Goal: Book appointment/travel/reservation

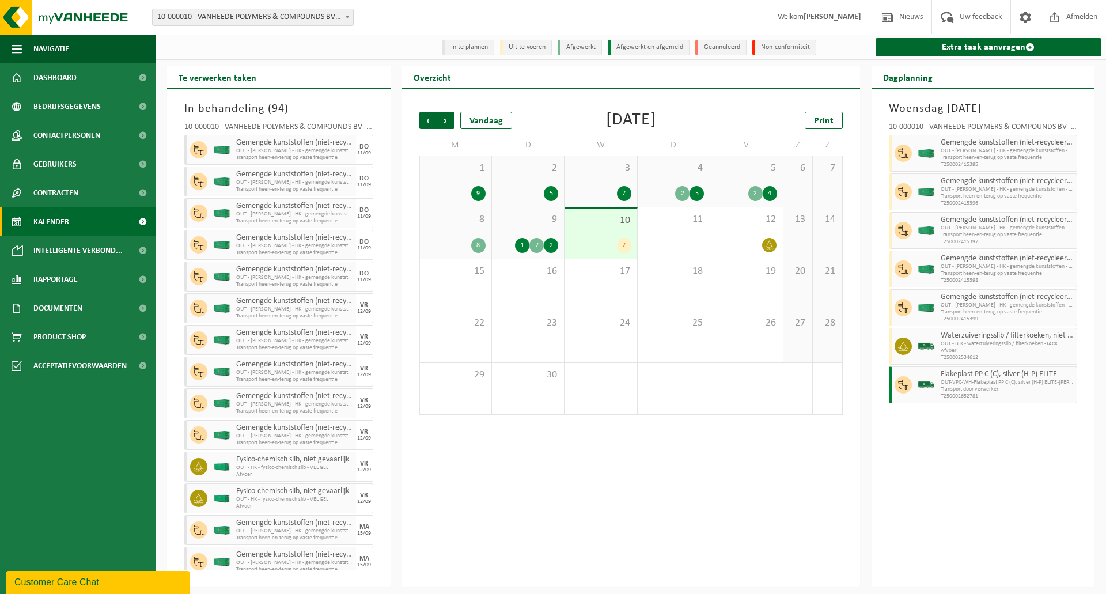
click at [544, 234] on div "9 1 7 2" at bounding box center [528, 232] width 72 height 51
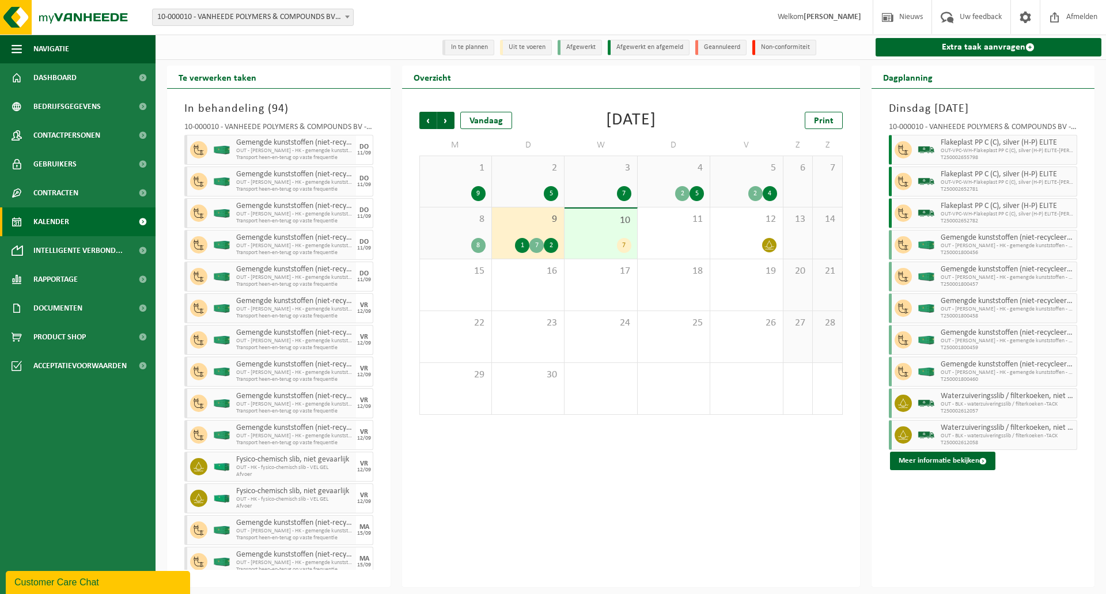
click at [593, 215] on span "10" at bounding box center [600, 220] width 60 height 13
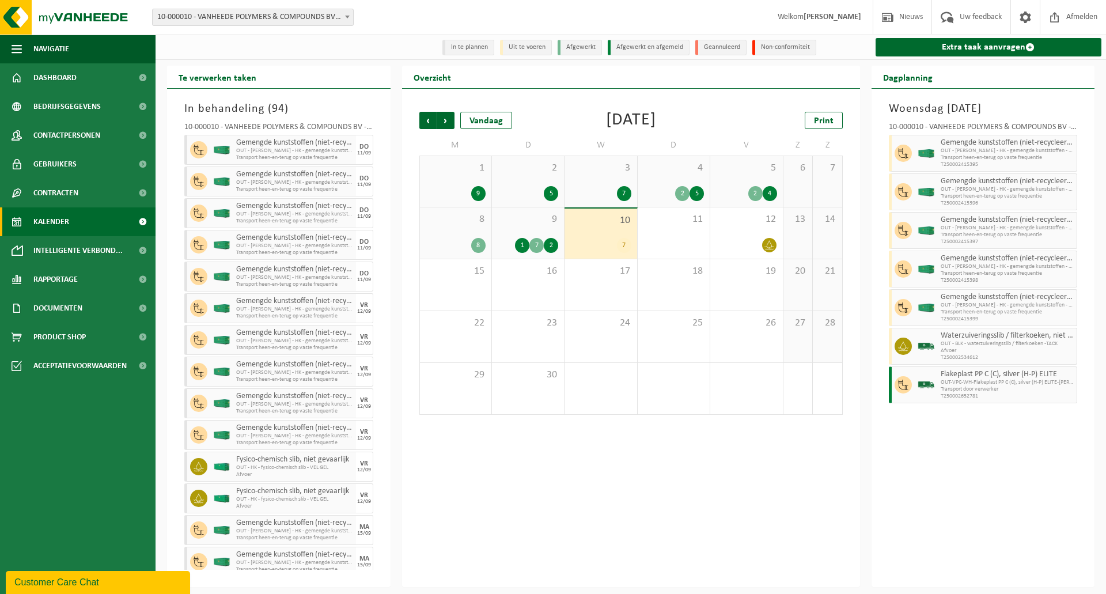
click at [477, 215] on span "8" at bounding box center [456, 219] width 60 height 13
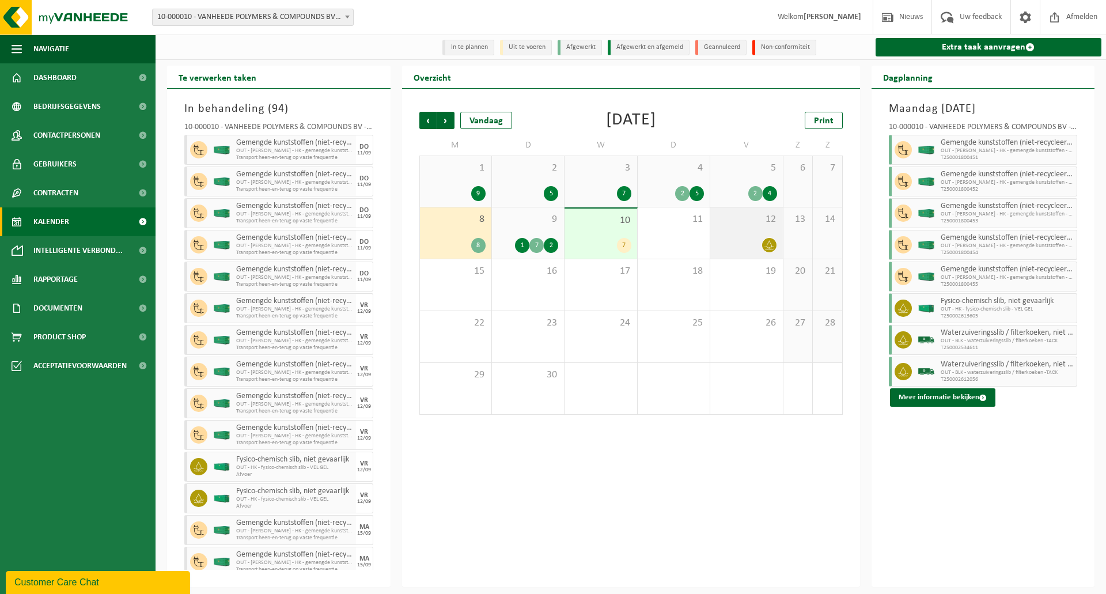
click at [747, 227] on div "12" at bounding box center [746, 232] width 72 height 51
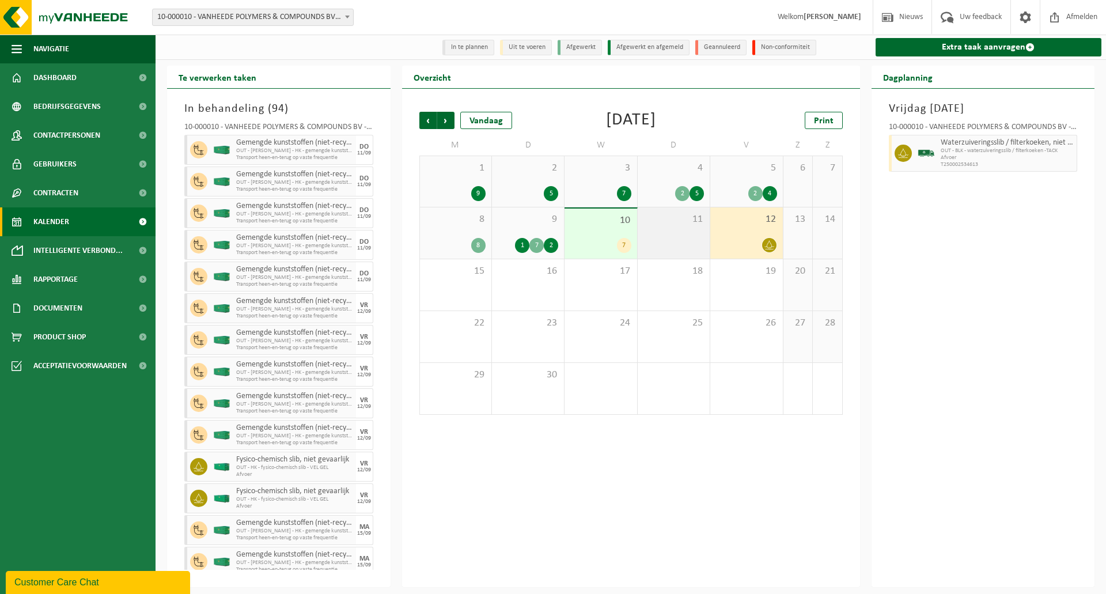
click at [640, 231] on div "11" at bounding box center [673, 232] width 72 height 51
click at [618, 231] on div "10 7" at bounding box center [600, 233] width 72 height 50
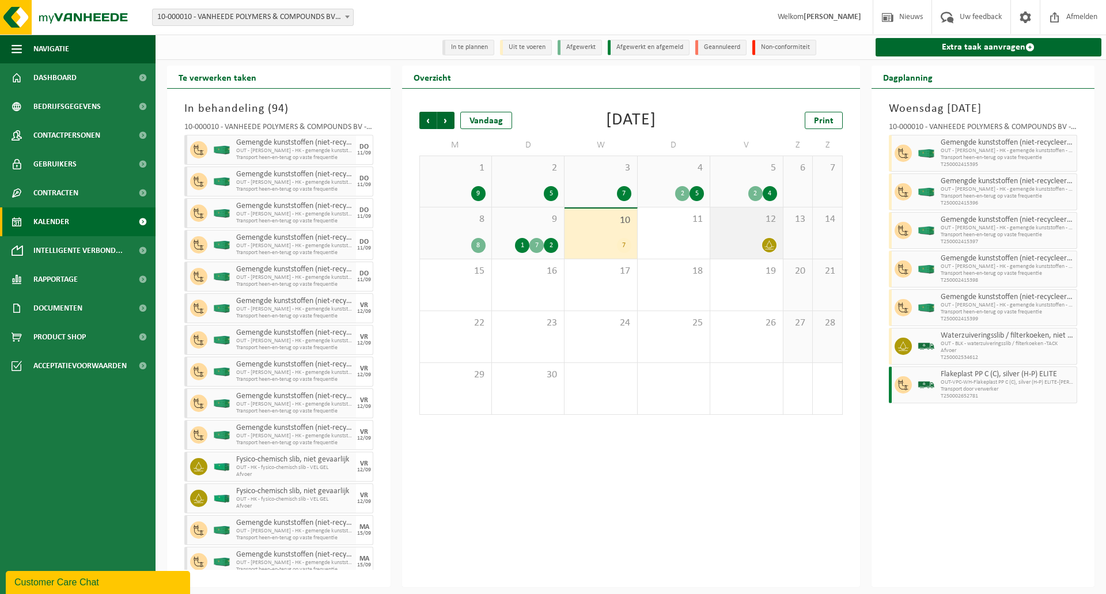
click at [746, 238] on div at bounding box center [746, 245] width 60 height 16
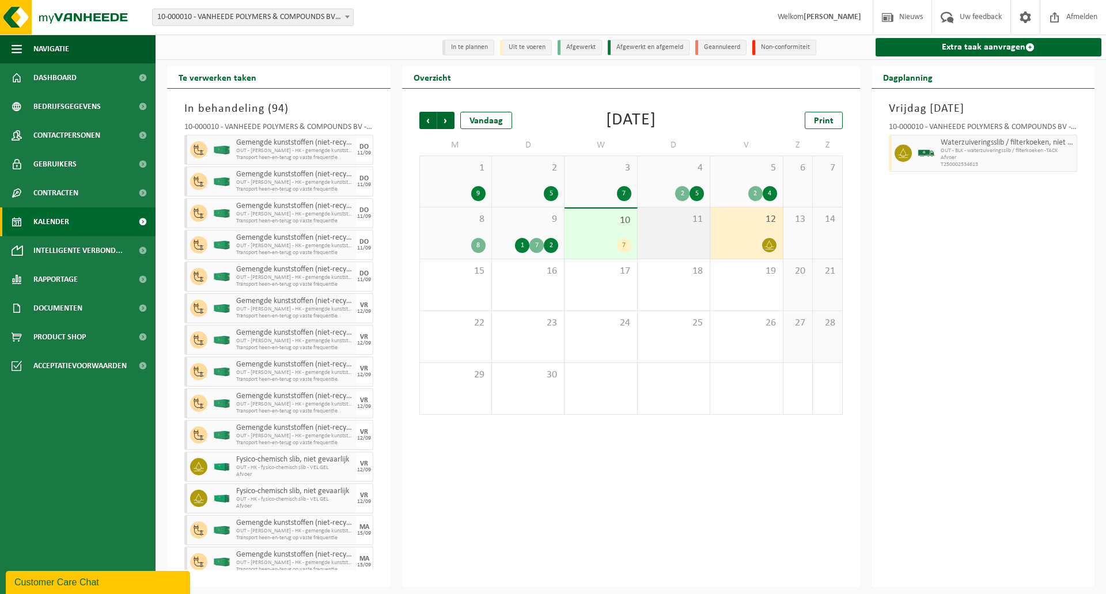
click at [691, 229] on div "11" at bounding box center [673, 232] width 72 height 51
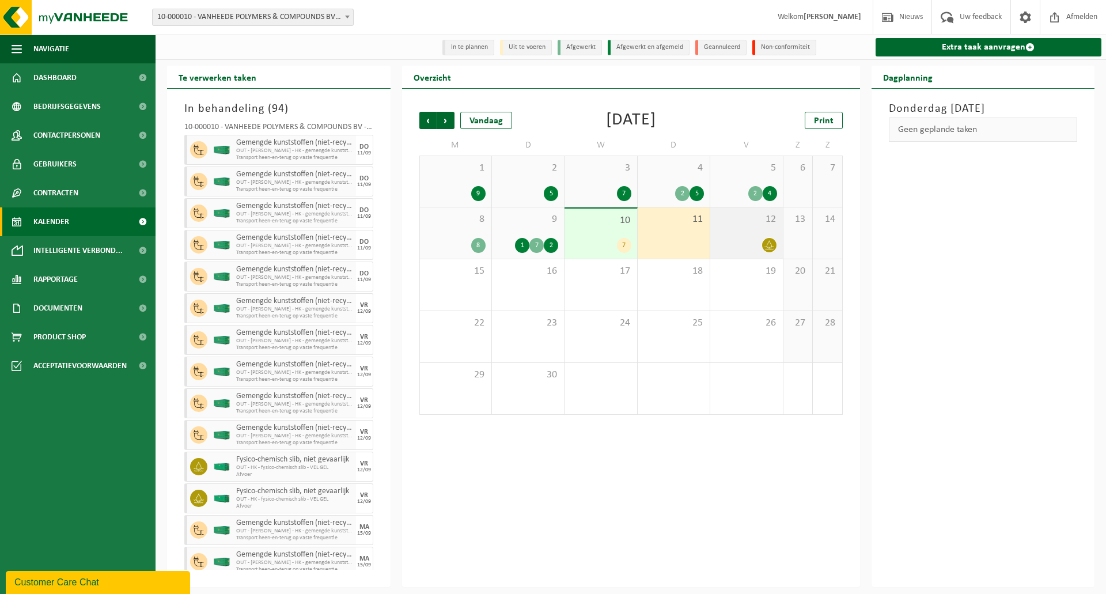
click at [747, 227] on div "12" at bounding box center [746, 232] width 72 height 51
